Goal: Find contact information: Find contact information

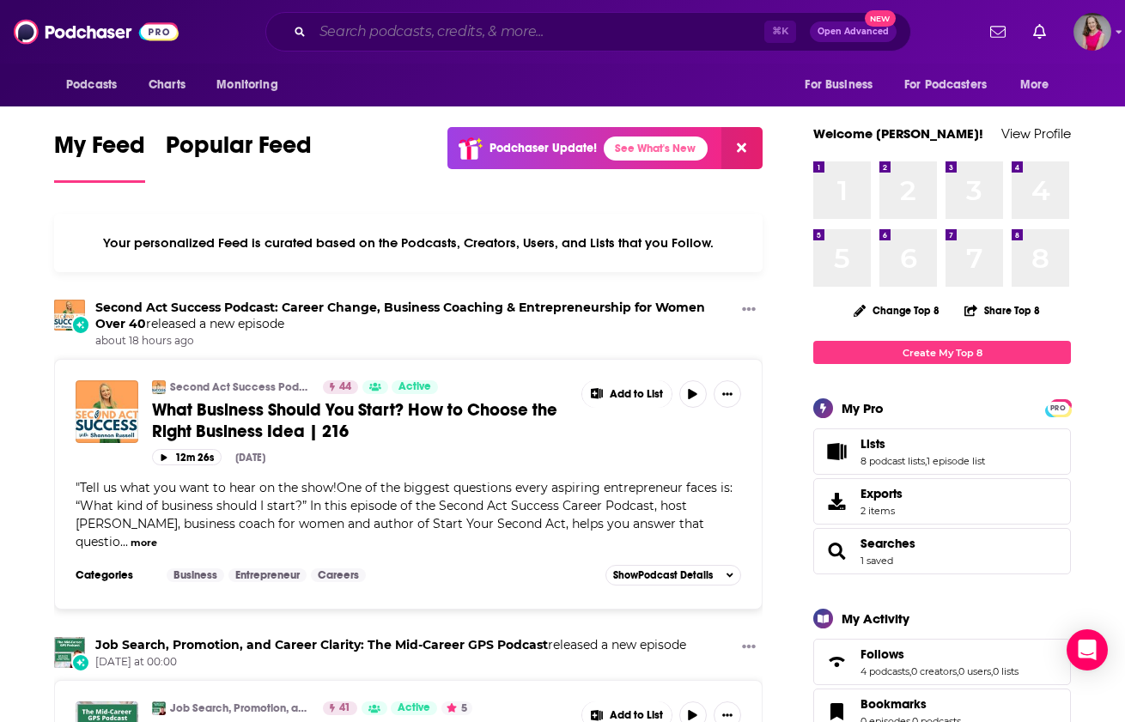
click at [561, 41] on input "Search podcasts, credits, & more..." at bounding box center [539, 31] width 452 height 27
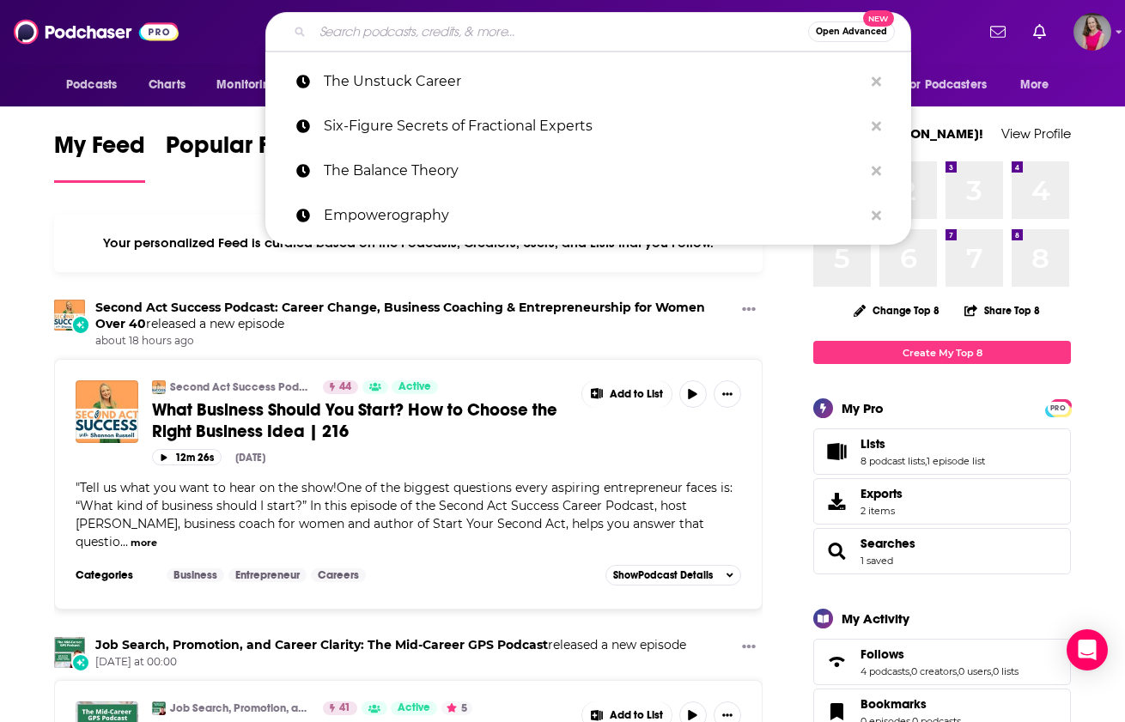
paste input "Future You: achieve your career goals"
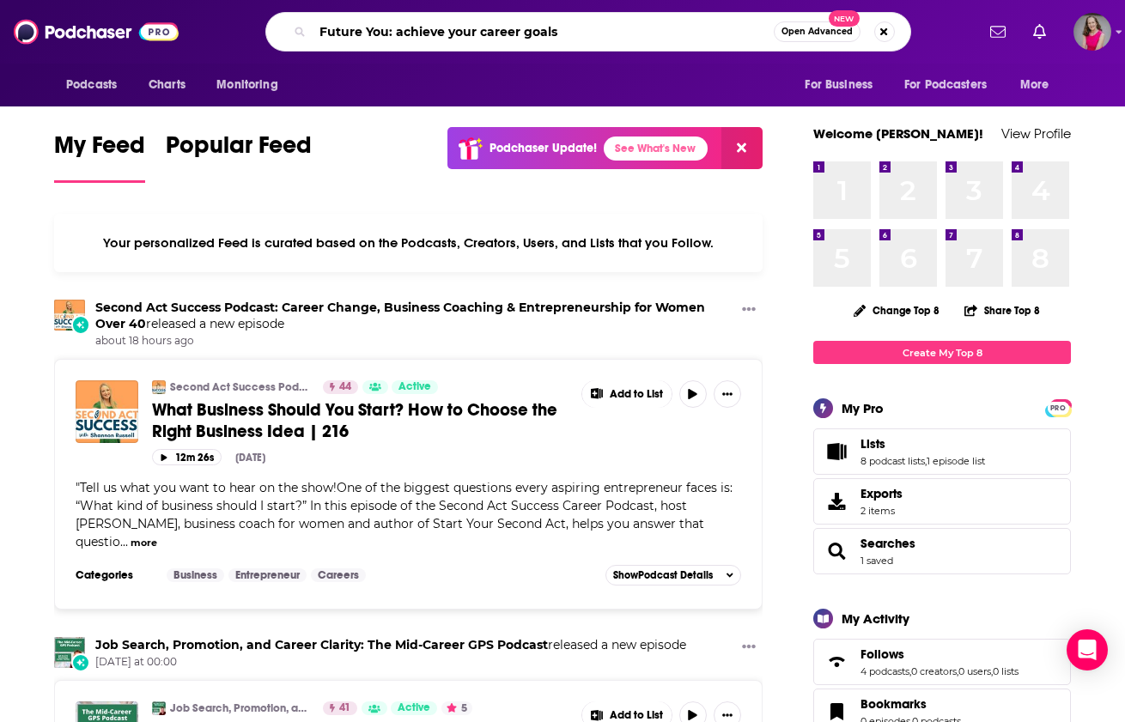
type input "Future You: achieve your career goals"
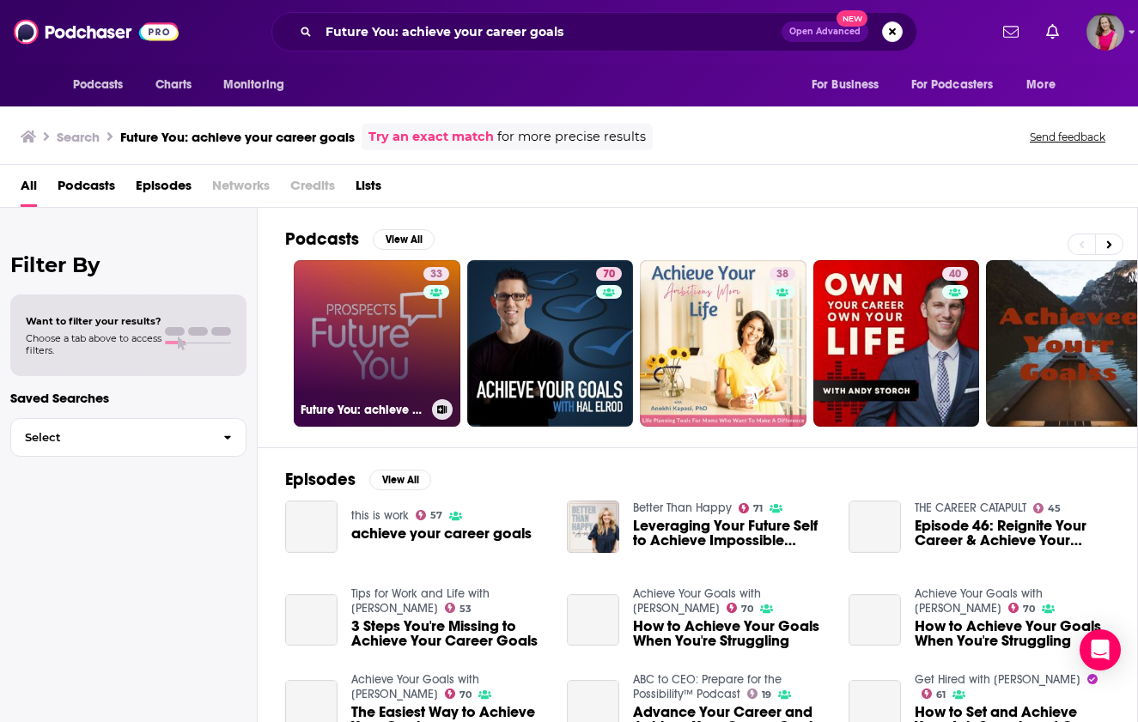
click at [362, 350] on link "33 Future You: achieve your career goals" at bounding box center [377, 343] width 167 height 167
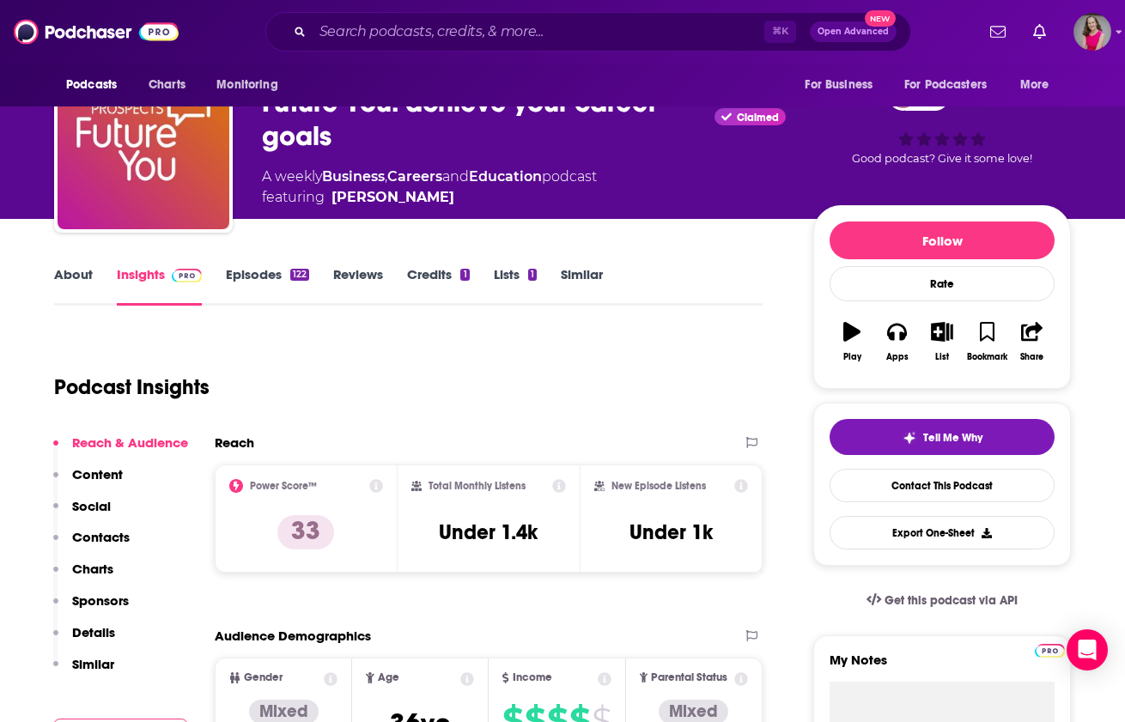
scroll to position [75, 0]
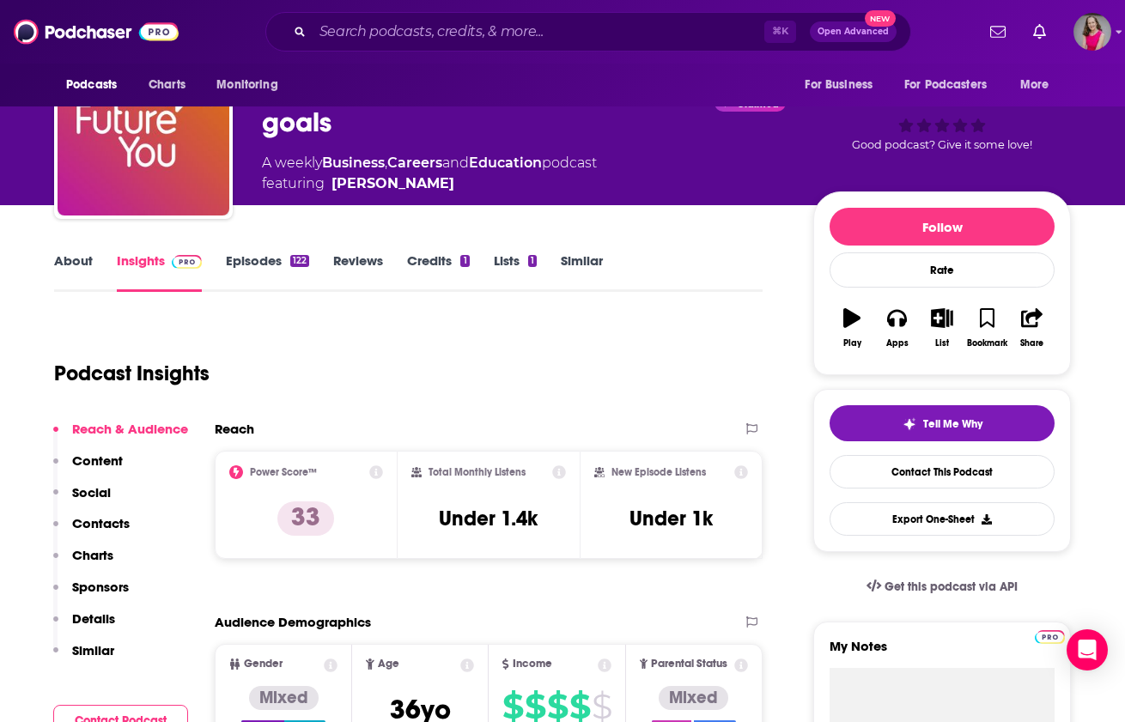
click at [68, 269] on link "About" at bounding box center [73, 272] width 39 height 40
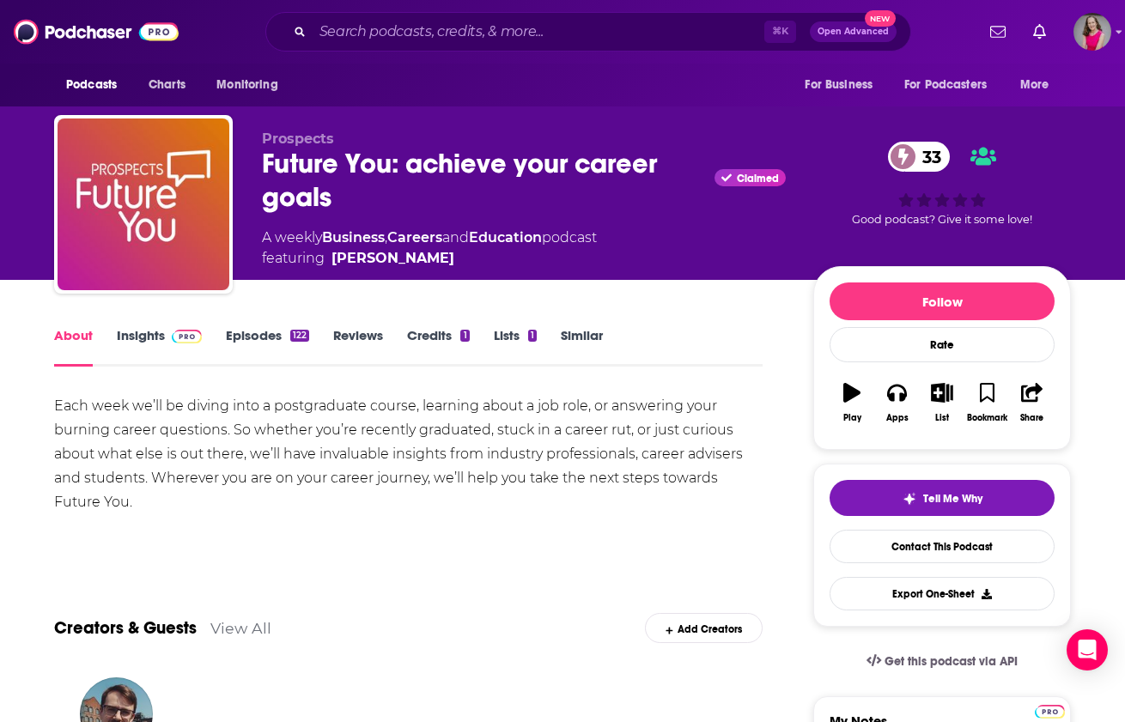
click at [149, 338] on link "Insights" at bounding box center [159, 347] width 85 height 40
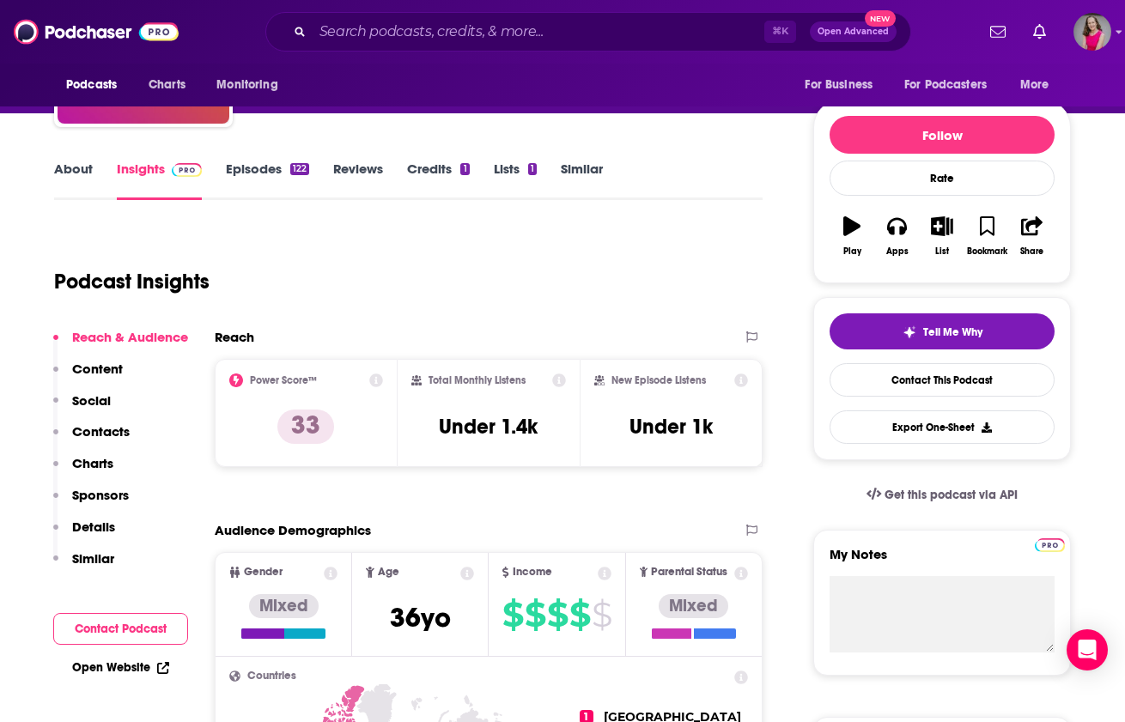
scroll to position [418, 0]
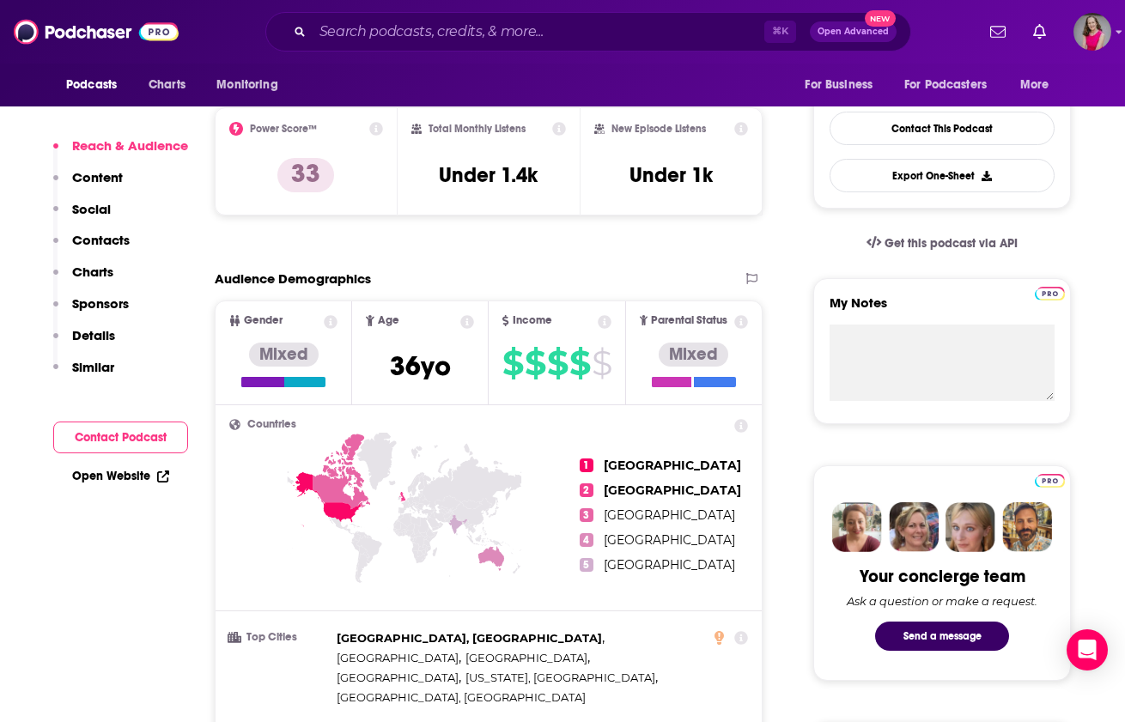
click at [107, 438] on button "Contact Podcast" at bounding box center [120, 438] width 135 height 32
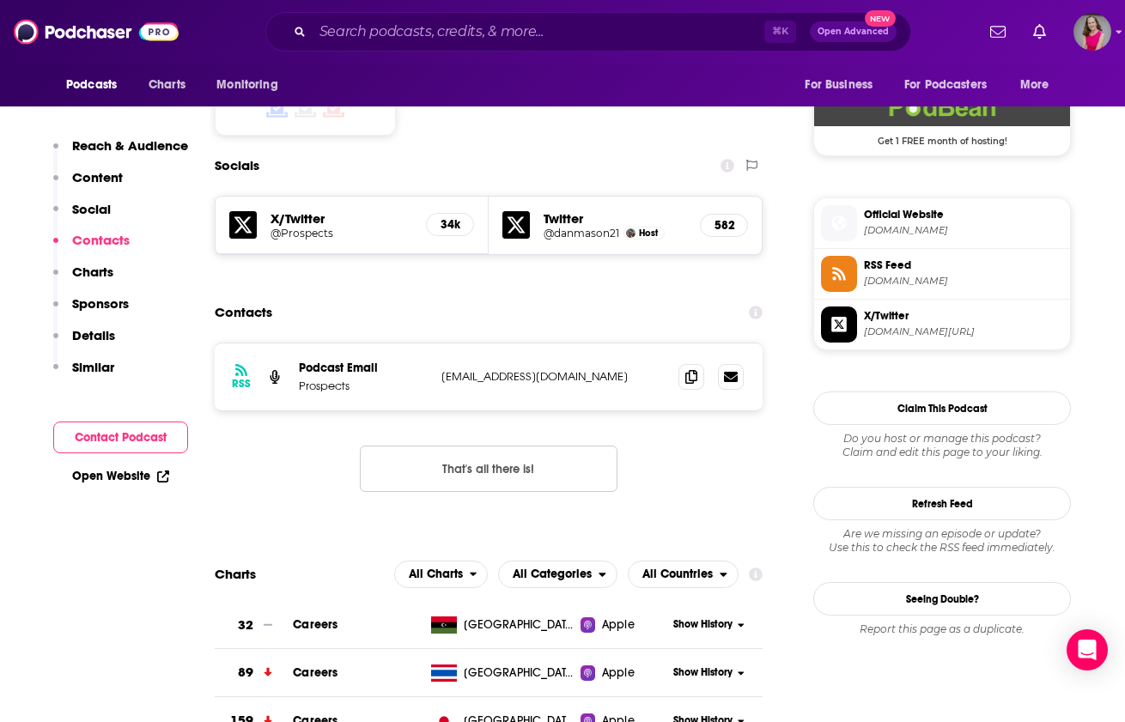
scroll to position [1418, 0]
click at [112, 473] on link "Open Website" at bounding box center [120, 476] width 97 height 15
drag, startPoint x: 596, startPoint y: 319, endPoint x: 441, endPoint y: 321, distance: 154.6
click at [441, 368] on p "[EMAIL_ADDRESS][DOMAIN_NAME]" at bounding box center [552, 375] width 223 height 15
copy p "[EMAIL_ADDRESS][DOMAIN_NAME]"
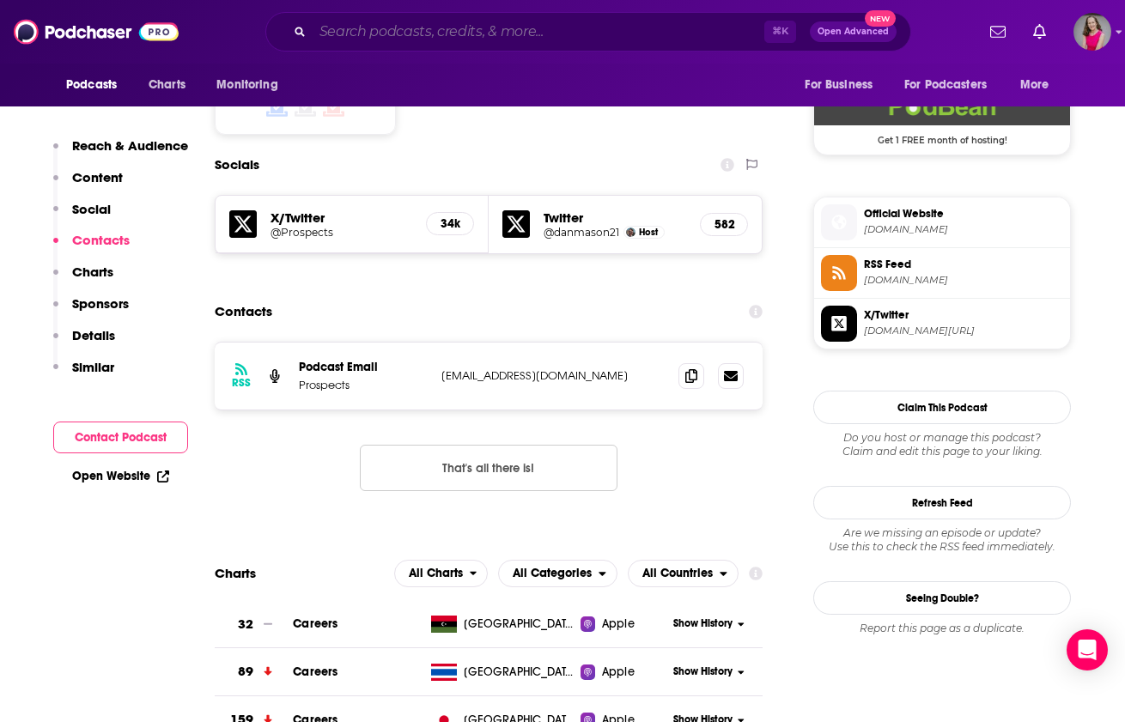
click at [505, 33] on input "Search podcasts, credits, & more..." at bounding box center [539, 31] width 452 height 27
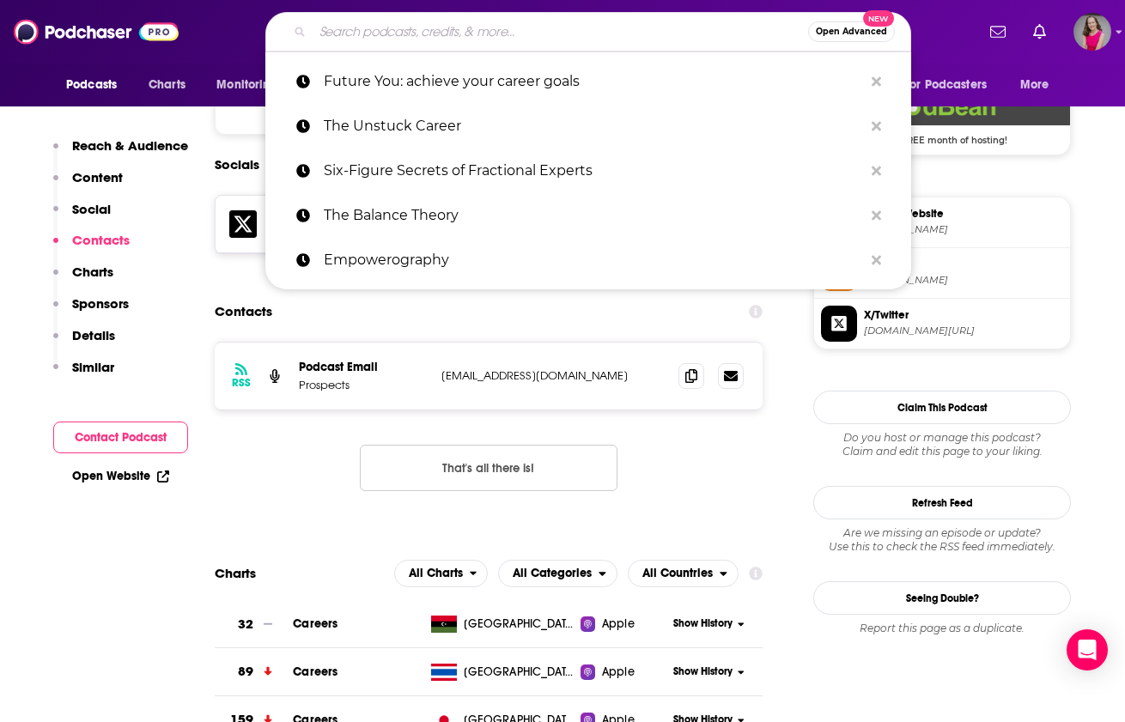
paste input "Reimagining Success® with [PERSON_NAME]"
type input "Reimagining Success® with [PERSON_NAME]"
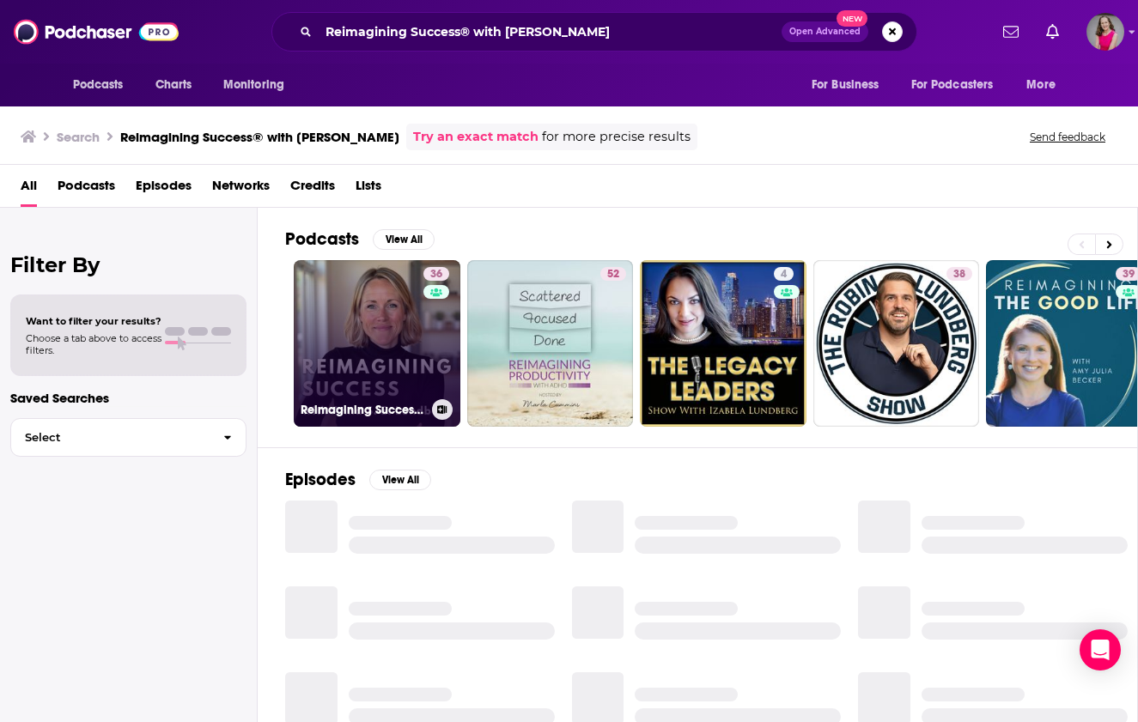
click at [373, 336] on link "36 Reimagining Success® with [PERSON_NAME]" at bounding box center [377, 343] width 167 height 167
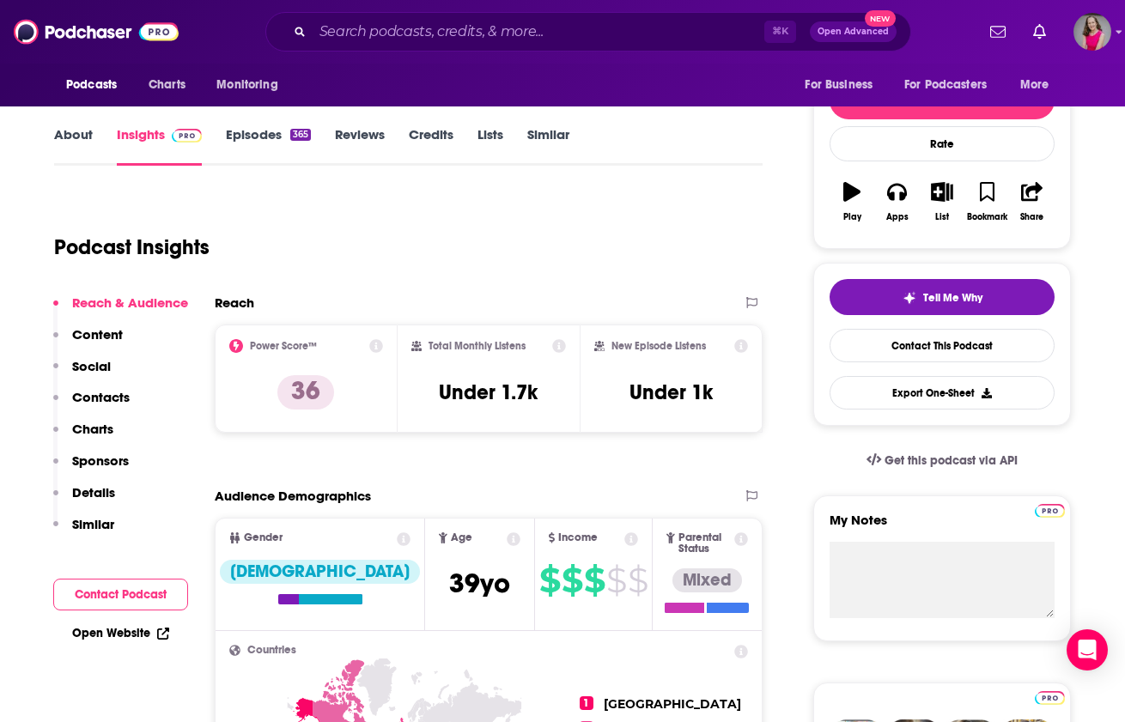
scroll to position [222, 0]
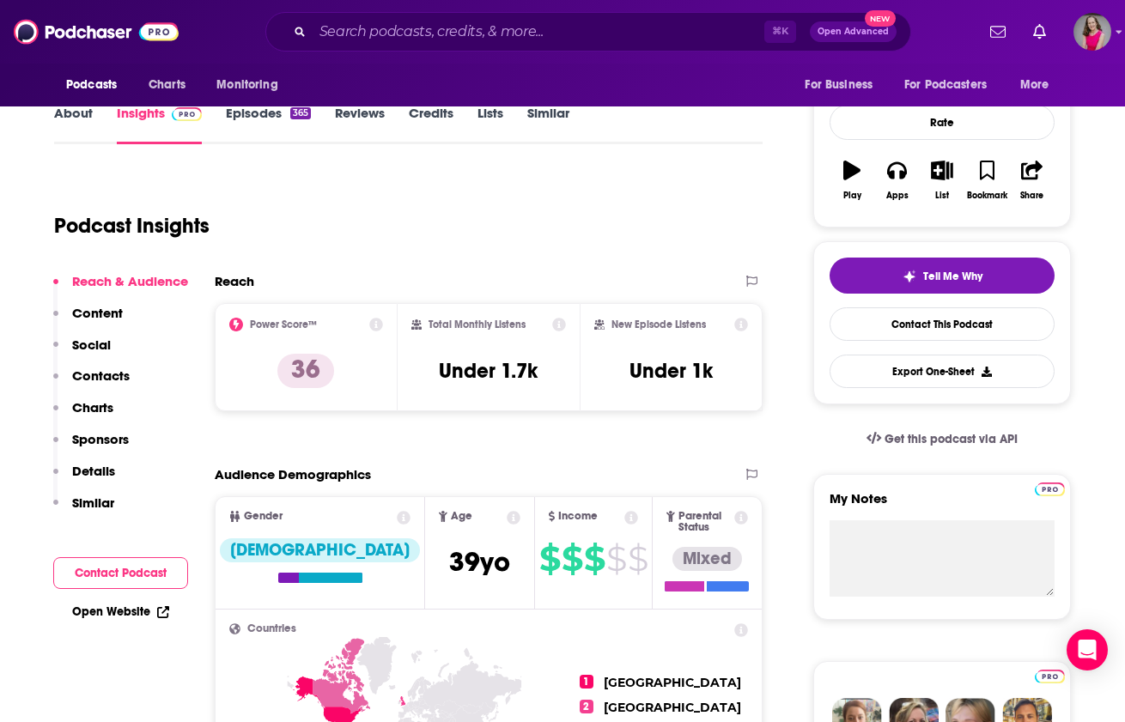
click at [131, 577] on button "Contact Podcast" at bounding box center [120, 573] width 135 height 32
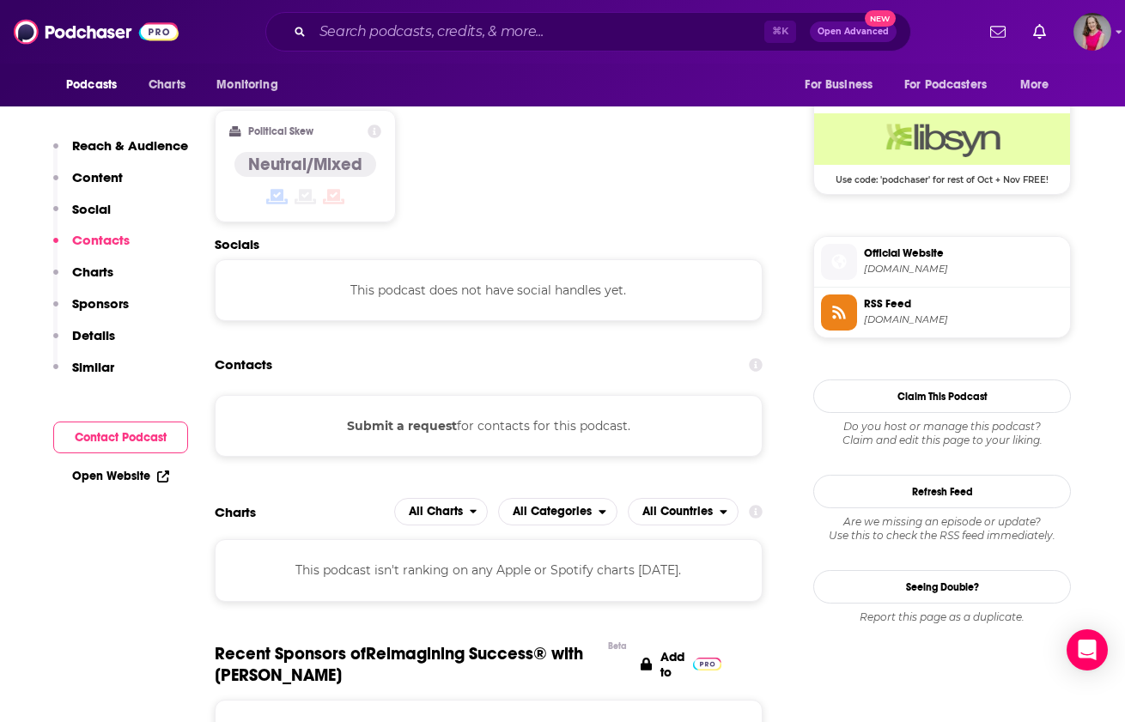
scroll to position [1383, 0]
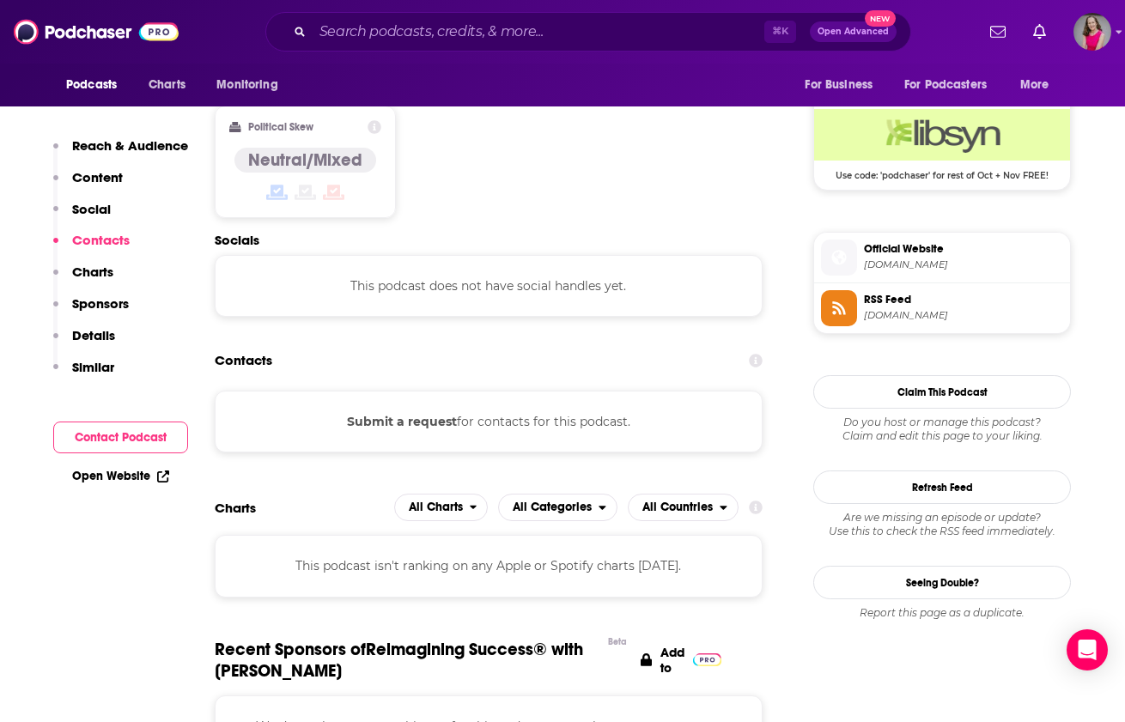
click at [378, 412] on button "Submit a request" at bounding box center [402, 421] width 110 height 19
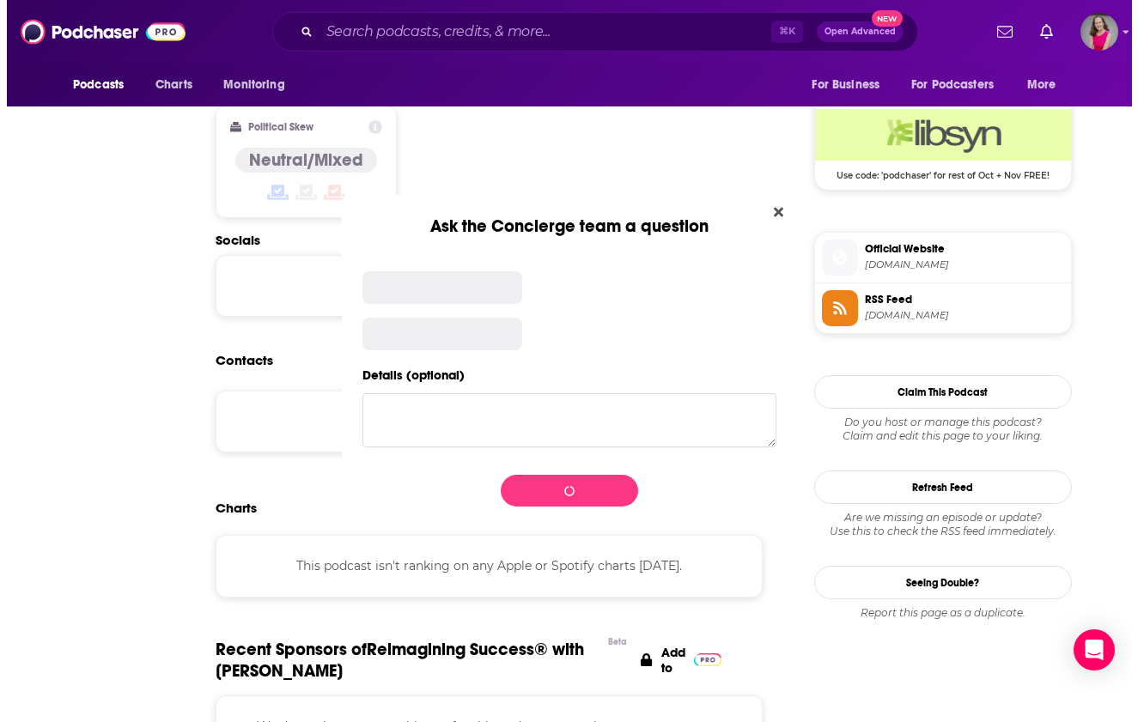
scroll to position [0, 0]
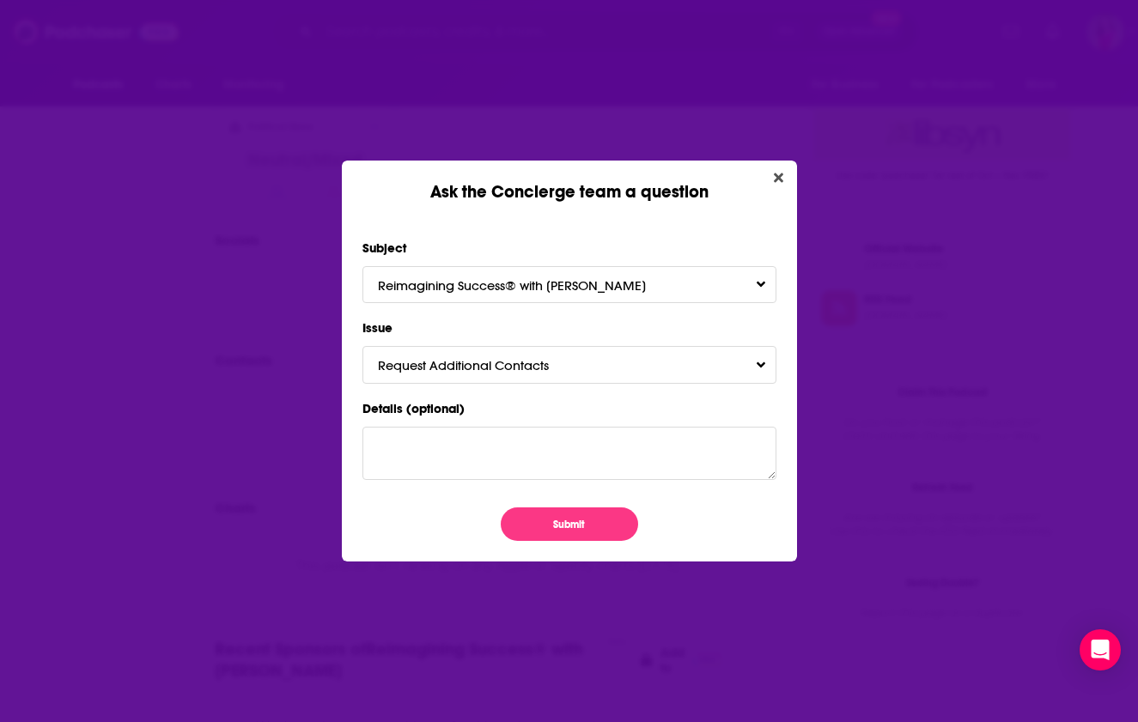
click at [777, 178] on icon "Close" at bounding box center [778, 177] width 9 height 9
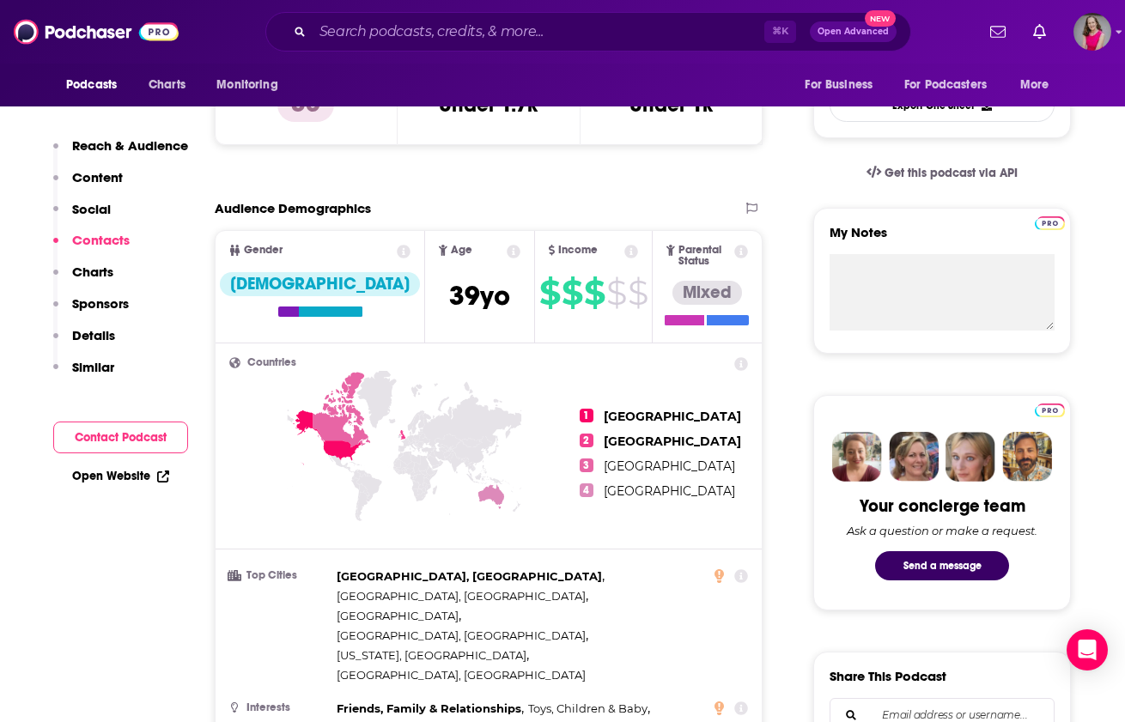
scroll to position [145, 0]
